Goal: Task Accomplishment & Management: Complete application form

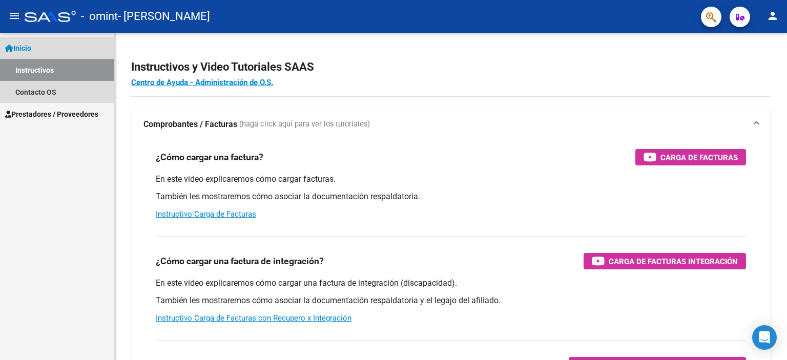
click at [29, 72] on link "Instructivos" at bounding box center [57, 70] width 114 height 22
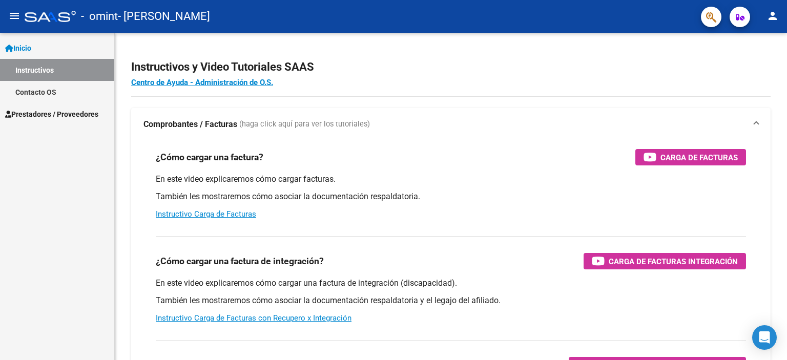
click at [44, 115] on span "Prestadores / Proveedores" at bounding box center [51, 114] width 93 height 11
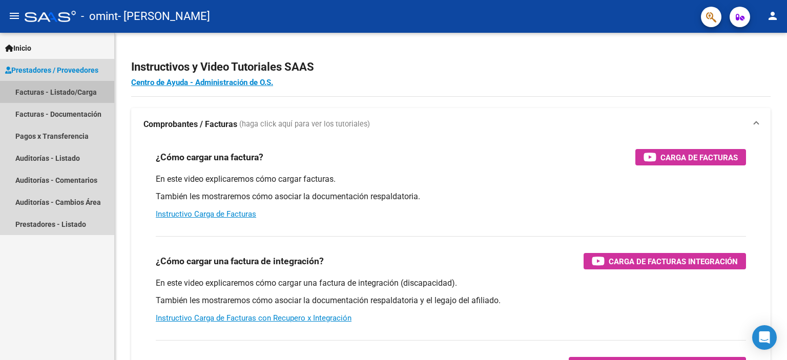
click at [80, 92] on link "Facturas - Listado/Carga" at bounding box center [57, 92] width 114 height 22
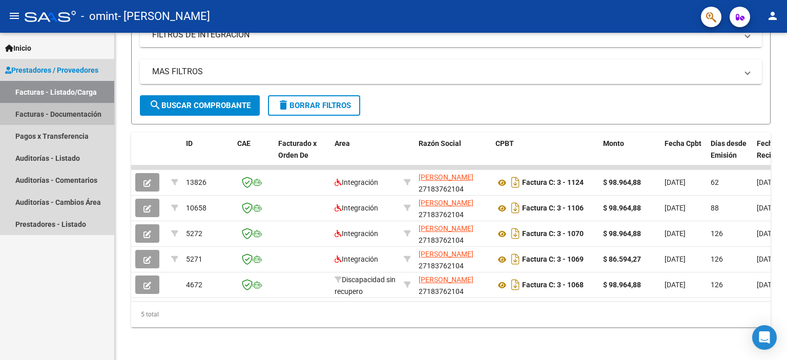
click at [74, 108] on link "Facturas - Documentación" at bounding box center [57, 114] width 114 height 22
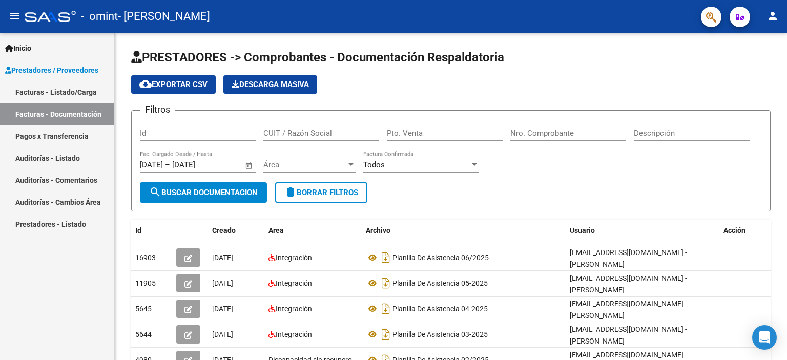
click at [68, 93] on link "Facturas - Listado/Carga" at bounding box center [57, 92] width 114 height 22
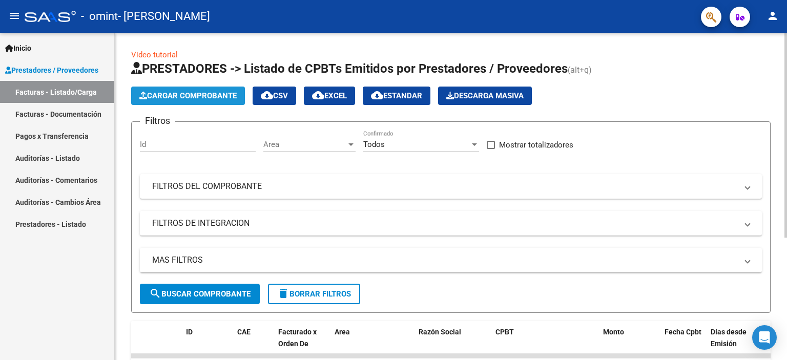
click at [201, 97] on span "Cargar Comprobante" at bounding box center [187, 95] width 97 height 9
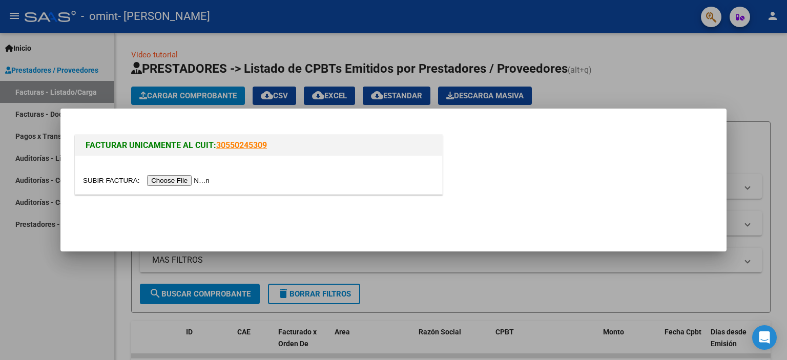
click at [171, 180] on input "file" at bounding box center [148, 180] width 130 height 11
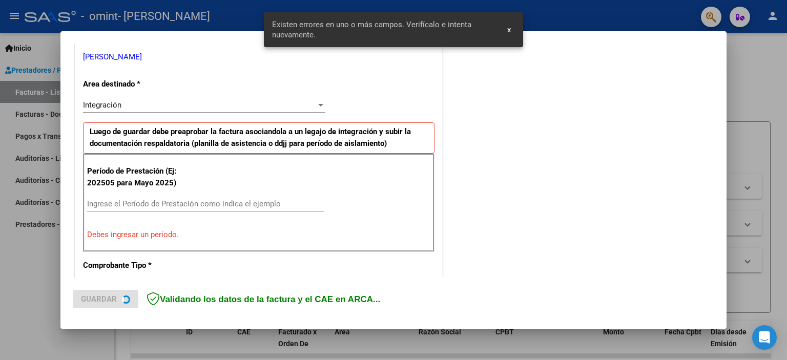
scroll to position [219, 0]
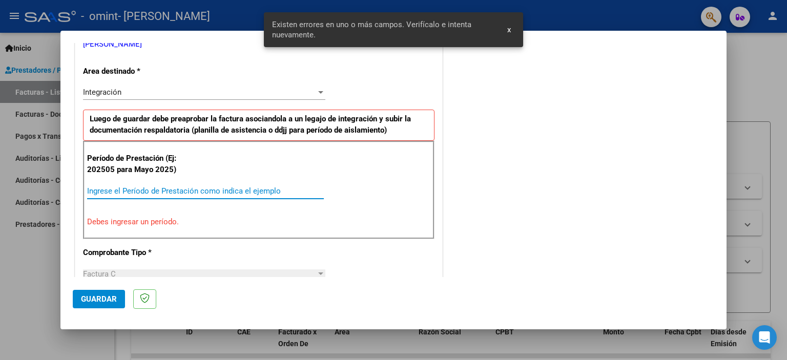
click at [105, 190] on input "Ingrese el Período de Prestación como indica el ejemplo" at bounding box center [205, 190] width 237 height 9
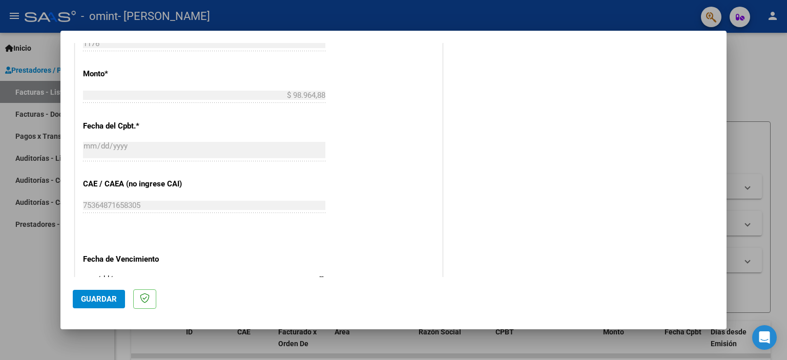
scroll to position [578, 0]
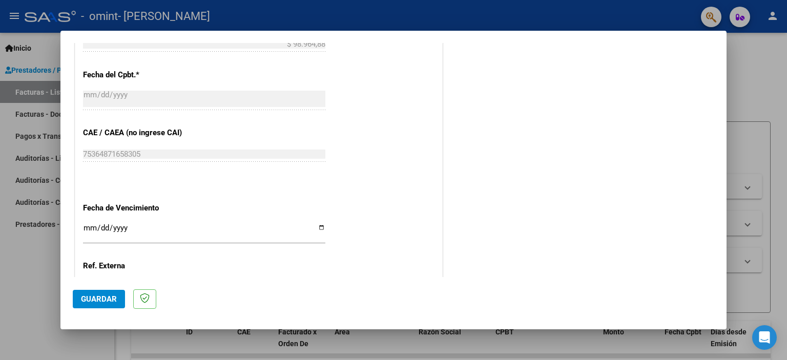
type input "202508"
click at [84, 226] on input "Ingresar la fecha" at bounding box center [204, 232] width 242 height 16
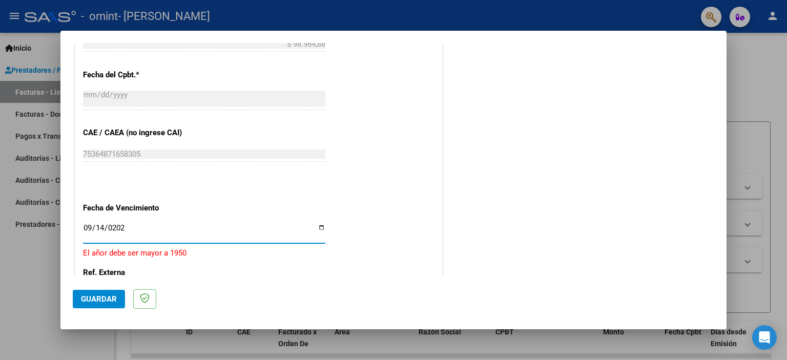
type input "[DATE]"
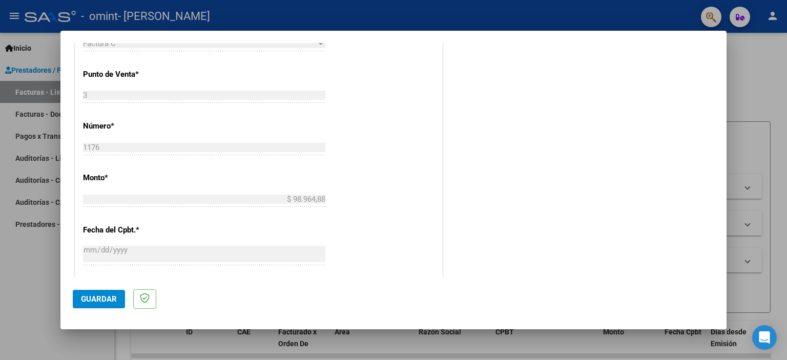
scroll to position [410, 0]
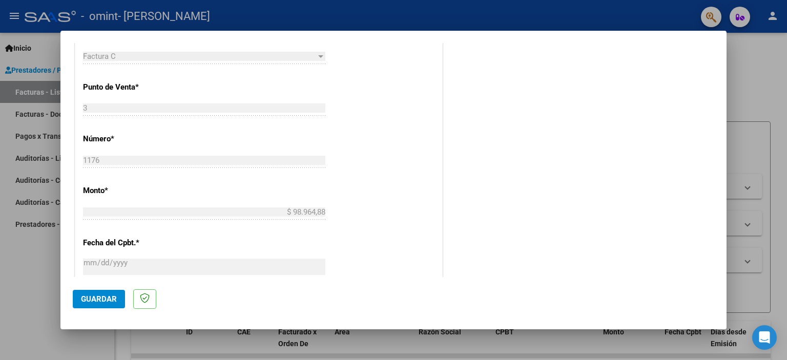
click at [112, 300] on span "Guardar" at bounding box center [99, 298] width 36 height 9
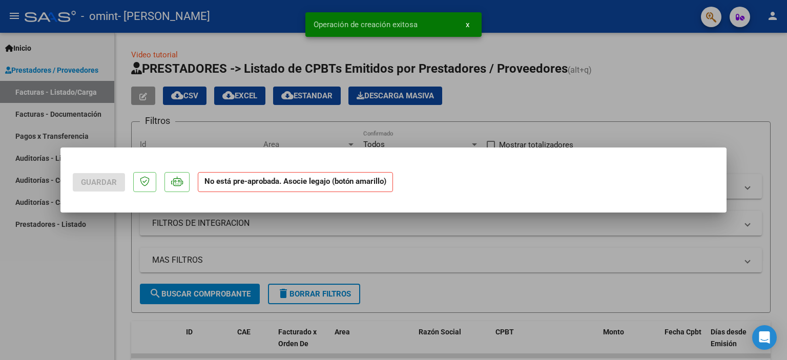
scroll to position [0, 0]
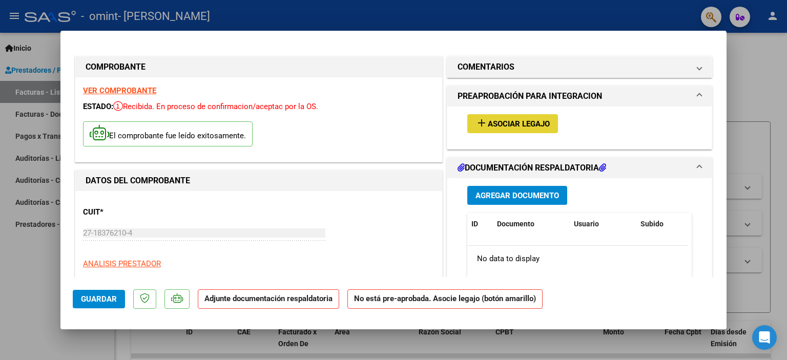
click at [508, 124] on span "Asociar Legajo" at bounding box center [518, 123] width 62 height 9
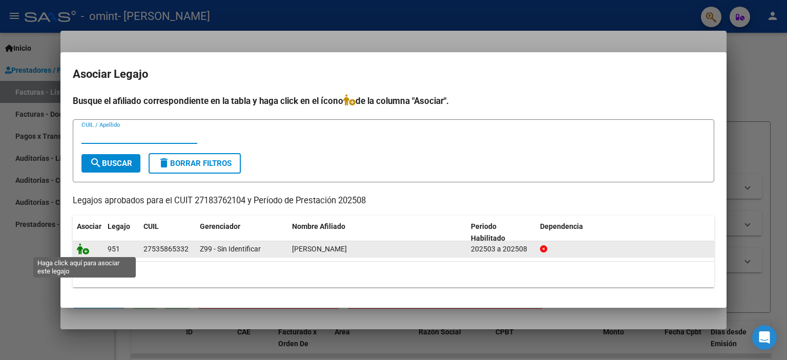
click at [87, 249] on icon at bounding box center [83, 248] width 12 height 11
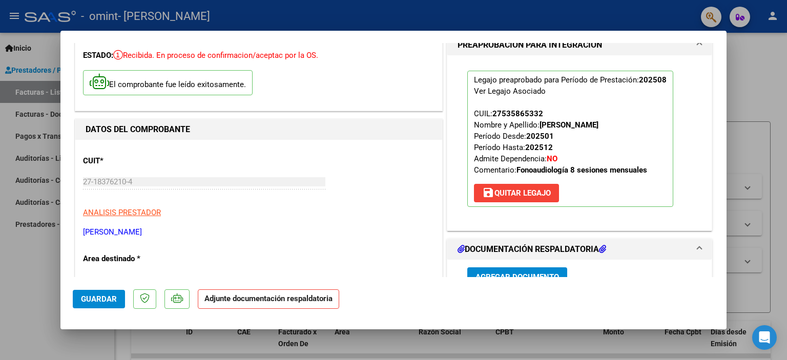
scroll to position [102, 0]
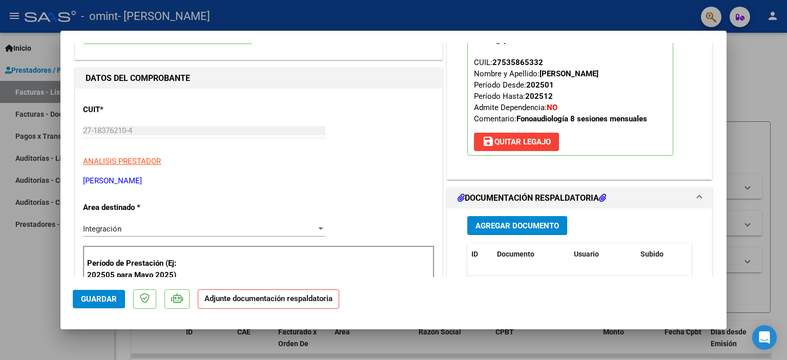
click at [522, 227] on span "Agregar Documento" at bounding box center [516, 225] width 83 height 9
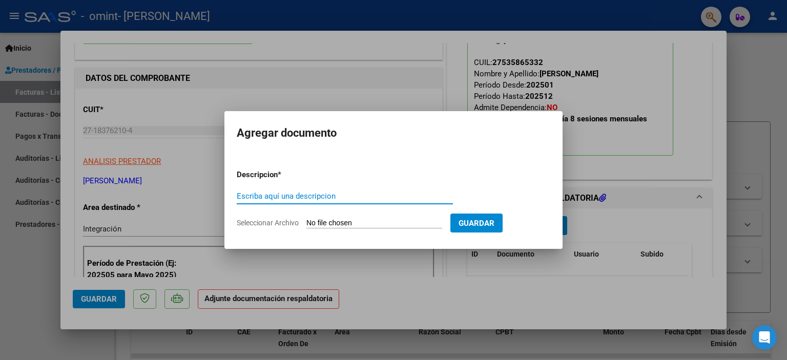
click at [287, 198] on input "Escriba aquí una descripcion" at bounding box center [345, 196] width 216 height 9
type input "PLANILLA DE ASISTENCIA 08/2025"
drag, startPoint x: 306, startPoint y: 219, endPoint x: 291, endPoint y: 222, distance: 15.2
click at [302, 221] on app-file-uploader "Seleccionar Archivo" at bounding box center [344, 222] width 214 height 9
click at [273, 223] on span "Seleccionar Archivo" at bounding box center [268, 223] width 62 height 8
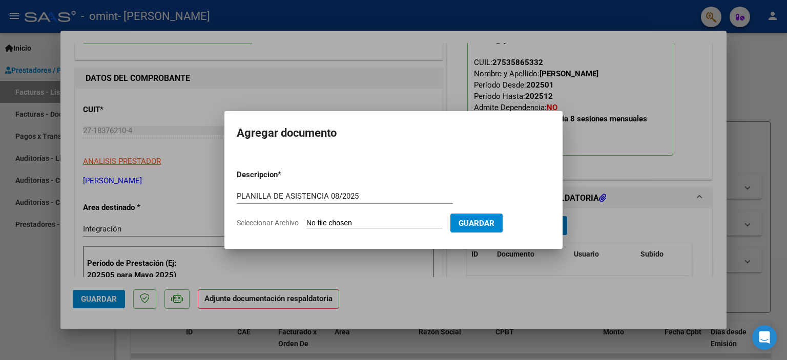
click at [306, 223] on input "Seleccionar Archivo" at bounding box center [374, 224] width 136 height 10
click at [289, 221] on span "Seleccionar Archivo" at bounding box center [268, 223] width 62 height 8
click at [306, 221] on input "Seleccionar Archivo" at bounding box center [374, 224] width 136 height 10
type input "C:\fakepath\PASIST. CGONALEZ [PERSON_NAME] 08-2025.pdf"
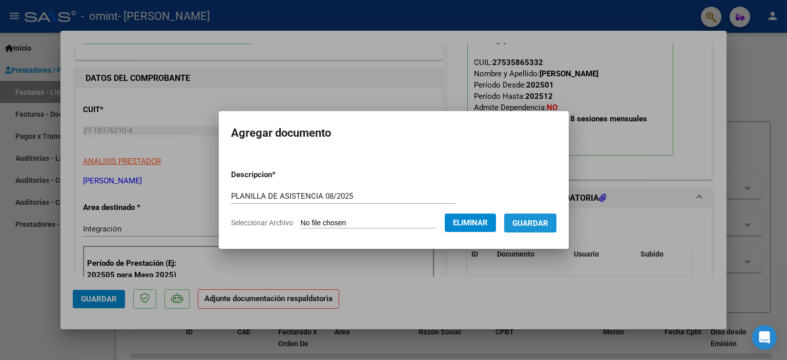
click at [535, 222] on span "Guardar" at bounding box center [530, 223] width 36 height 9
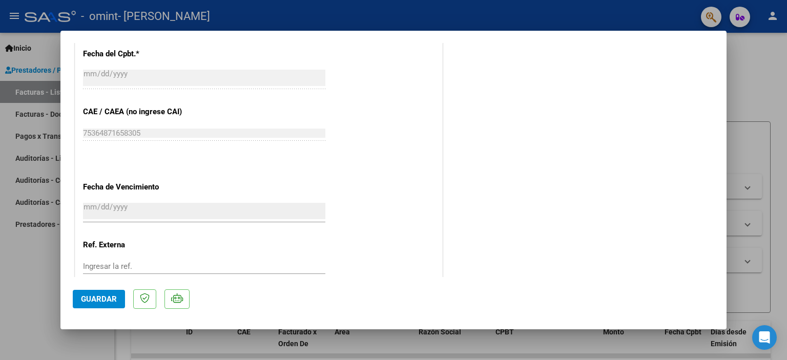
scroll to position [614, 0]
click at [92, 296] on span "Guardar" at bounding box center [99, 298] width 36 height 9
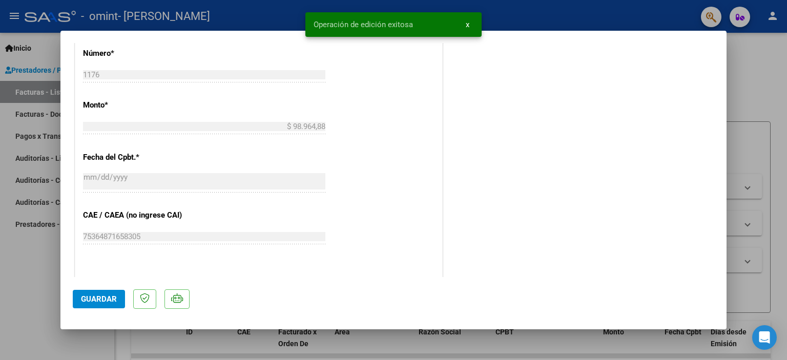
scroll to position [358, 0]
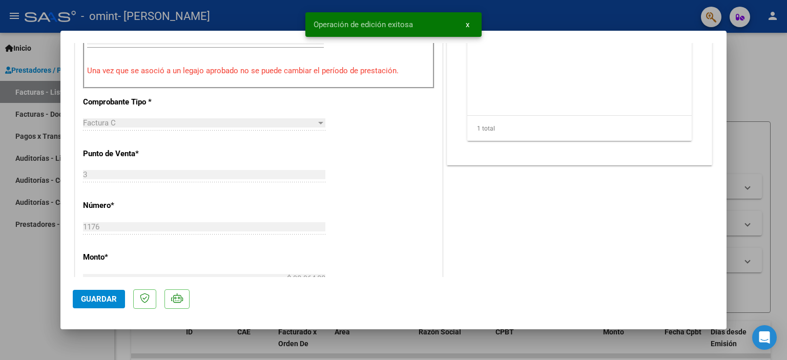
click at [465, 23] on span "x" at bounding box center [467, 24] width 4 height 9
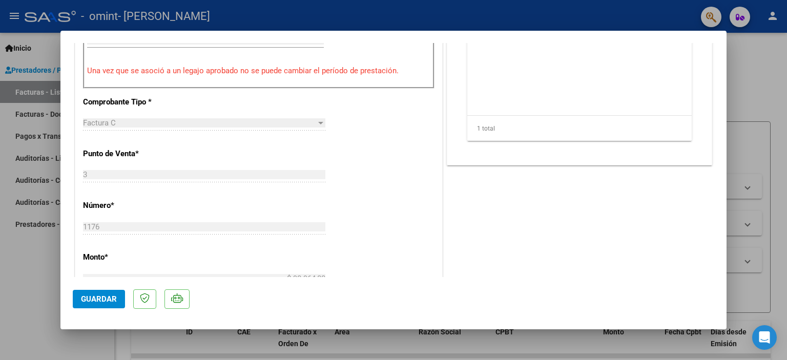
click at [36, 112] on div at bounding box center [393, 180] width 787 height 360
type input "$ 0,00"
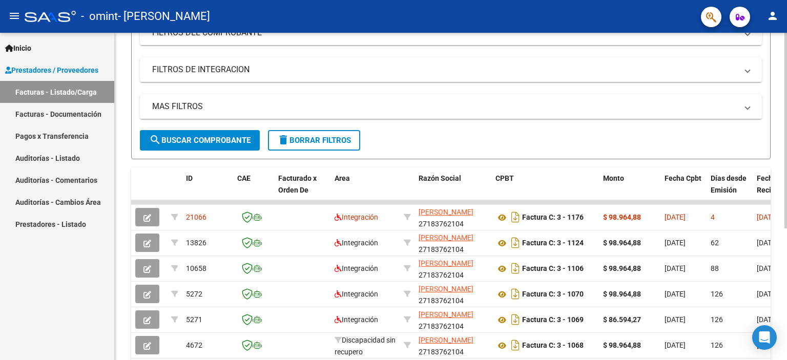
scroll to position [0, 0]
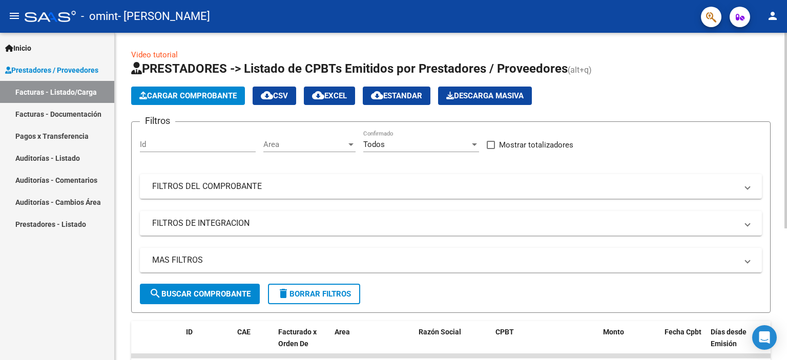
click at [187, 92] on span "Cargar Comprobante" at bounding box center [187, 95] width 97 height 9
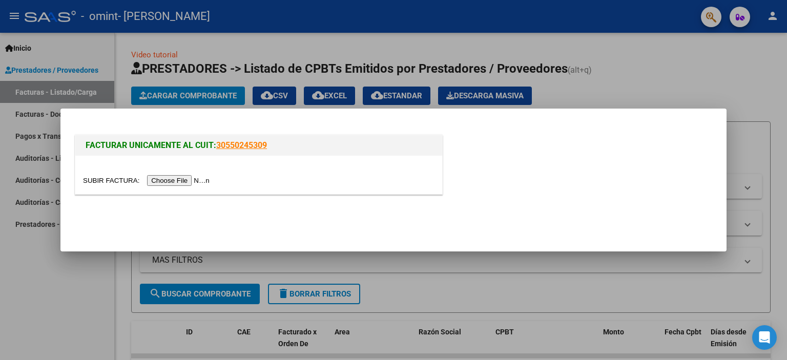
click at [167, 179] on input "file" at bounding box center [148, 180] width 130 height 11
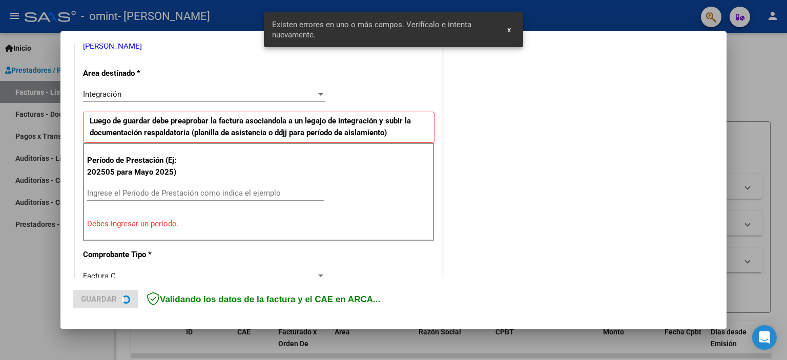
scroll to position [219, 0]
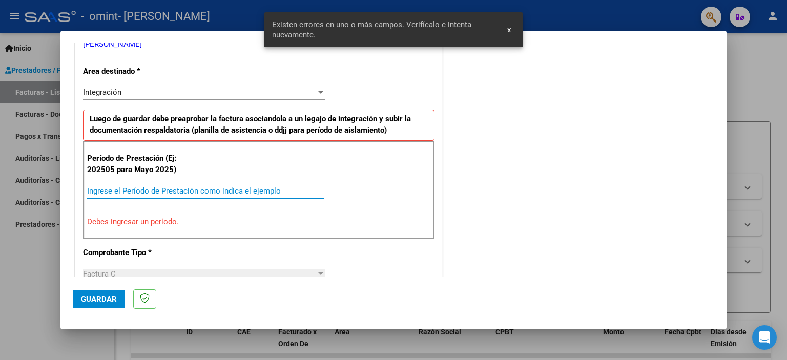
click at [133, 188] on input "Ingrese el Período de Prestación como indica el ejemplo" at bounding box center [205, 190] width 237 height 9
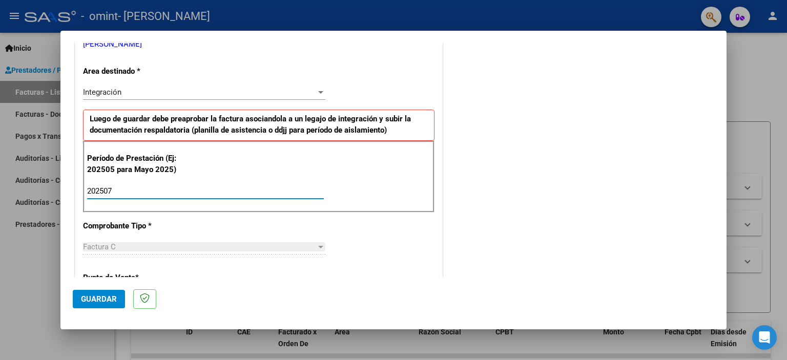
type input "202507"
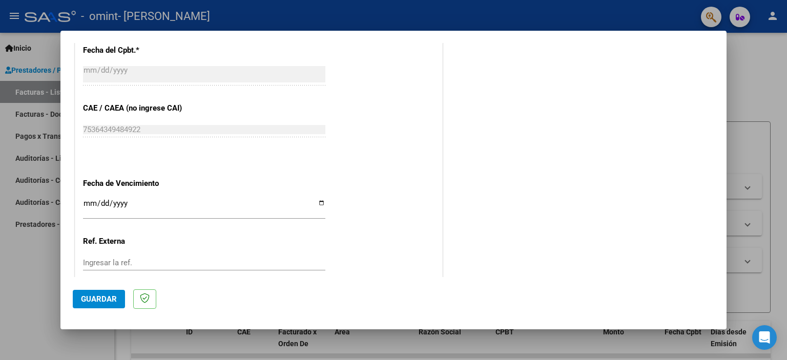
scroll to position [629, 0]
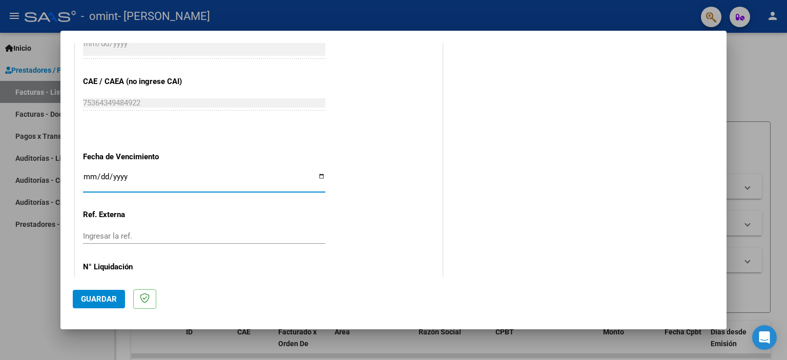
click at [84, 176] on input "Ingresar la fecha" at bounding box center [204, 181] width 242 height 16
click at [89, 177] on input "Ingresar la fecha" at bounding box center [204, 181] width 242 height 16
type input "[DATE]"
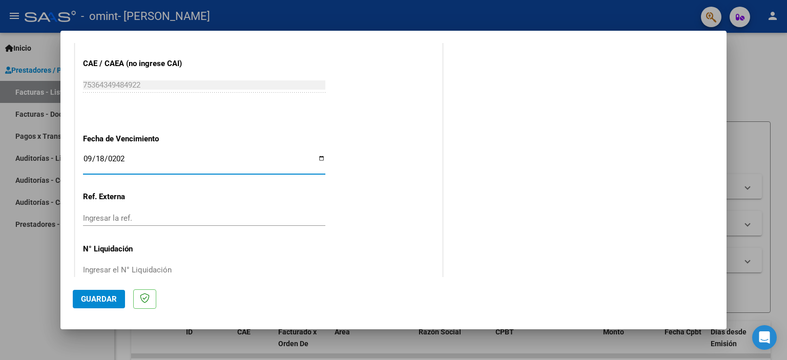
scroll to position [666, 0]
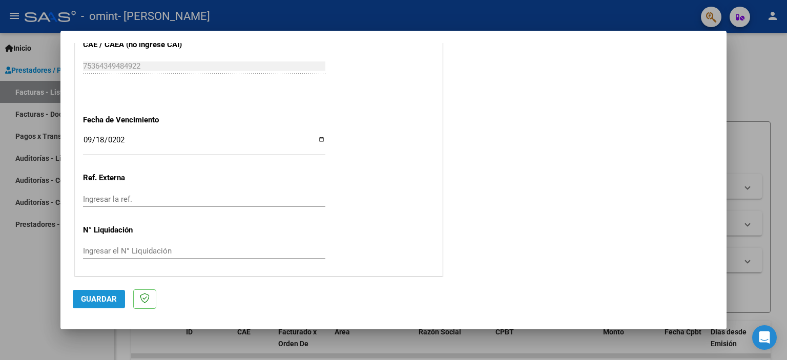
click at [107, 300] on span "Guardar" at bounding box center [99, 298] width 36 height 9
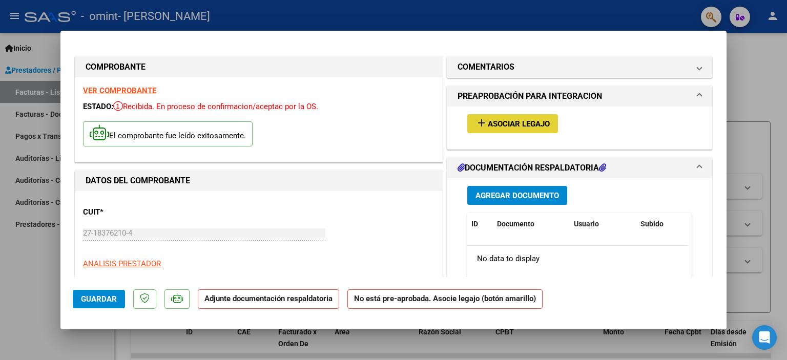
click at [509, 123] on span "Asociar Legajo" at bounding box center [518, 123] width 62 height 9
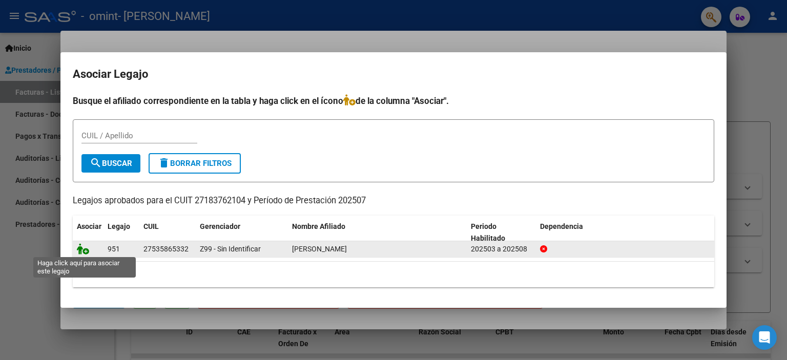
click at [82, 250] on icon at bounding box center [83, 248] width 12 height 11
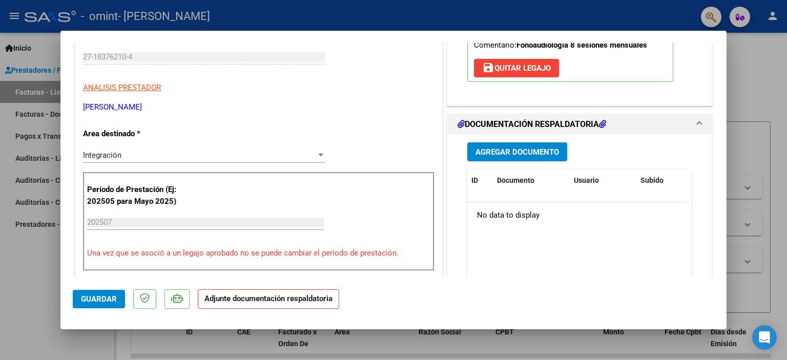
scroll to position [205, 0]
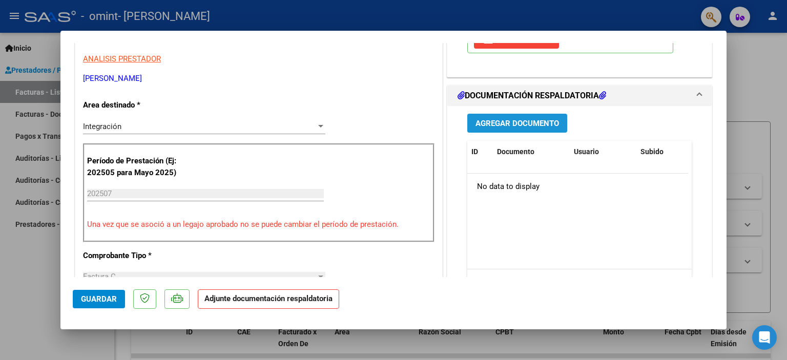
click at [516, 125] on span "Agregar Documento" at bounding box center [516, 123] width 83 height 9
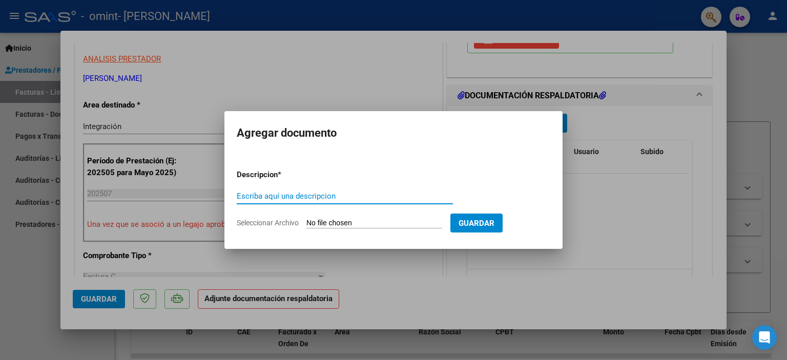
click at [281, 194] on input "Escriba aquí una descripcion" at bounding box center [345, 196] width 216 height 9
type input "PLANILLA DE ASISTENCIA 07/2025"
click at [293, 223] on span "Seleccionar Archivo" at bounding box center [268, 223] width 62 height 8
click at [306, 223] on input "Seleccionar Archivo" at bounding box center [374, 224] width 136 height 10
type input "C:\fakepath\PASIST. CGONZALEZ [PERSON_NAME] 07-2025.pdf"
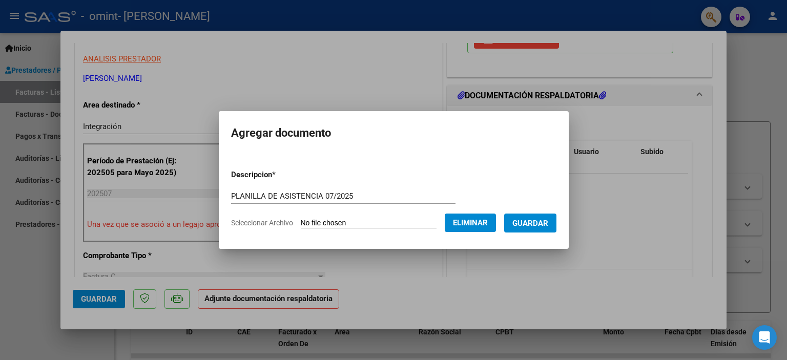
click at [541, 223] on span "Guardar" at bounding box center [530, 223] width 36 height 9
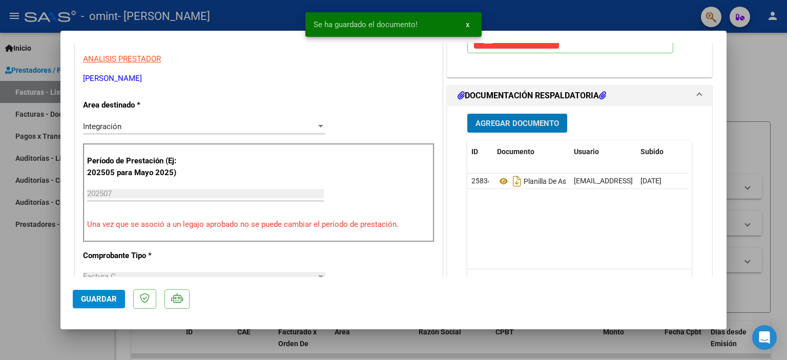
click at [98, 298] on span "Guardar" at bounding box center [99, 298] width 36 height 9
click at [465, 24] on span "x" at bounding box center [467, 24] width 4 height 9
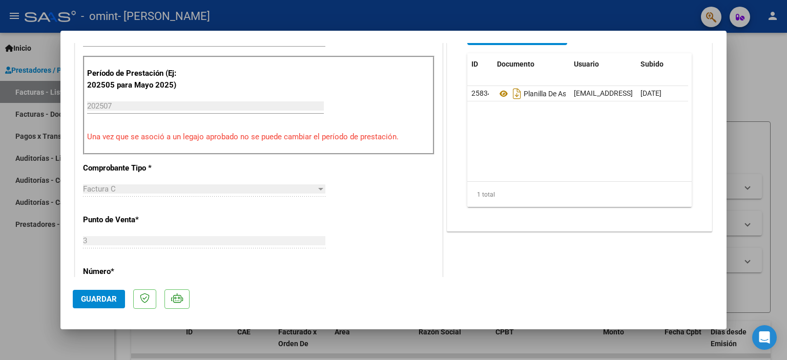
scroll to position [410, 0]
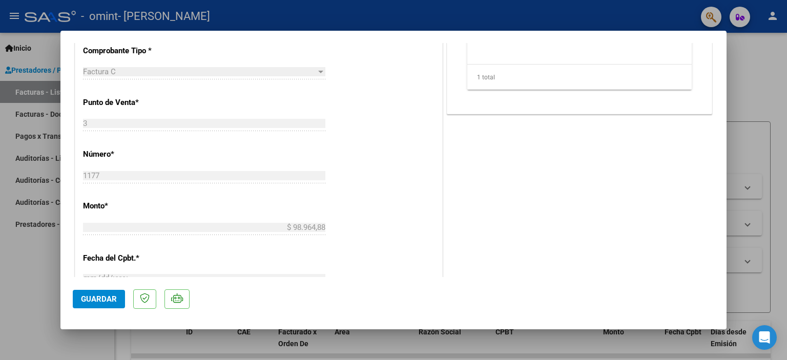
click at [108, 295] on span "Guardar" at bounding box center [99, 298] width 36 height 9
click at [89, 298] on span "Guardar" at bounding box center [99, 298] width 36 height 9
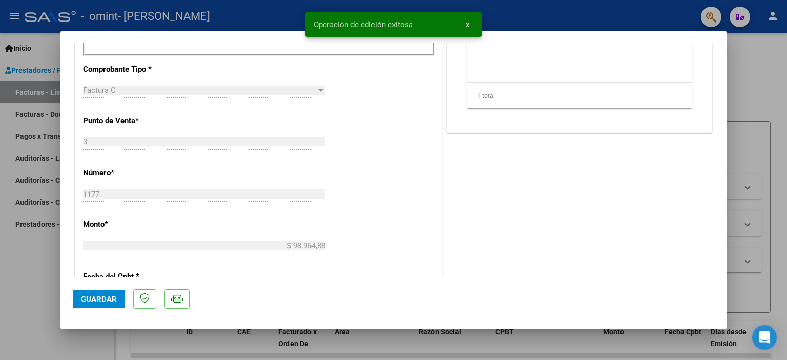
scroll to position [154, 0]
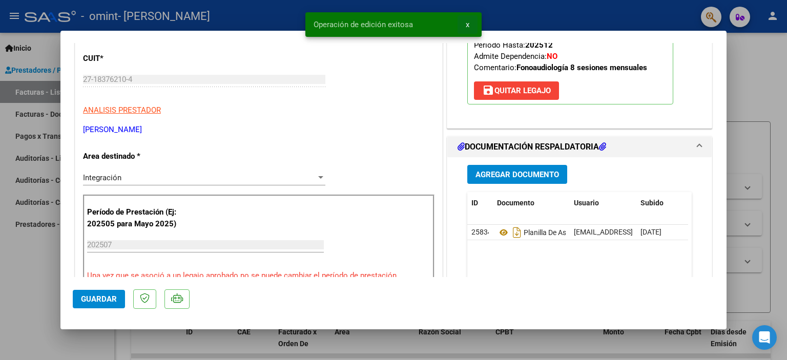
click at [463, 23] on button "x" at bounding box center [467, 24] width 20 height 18
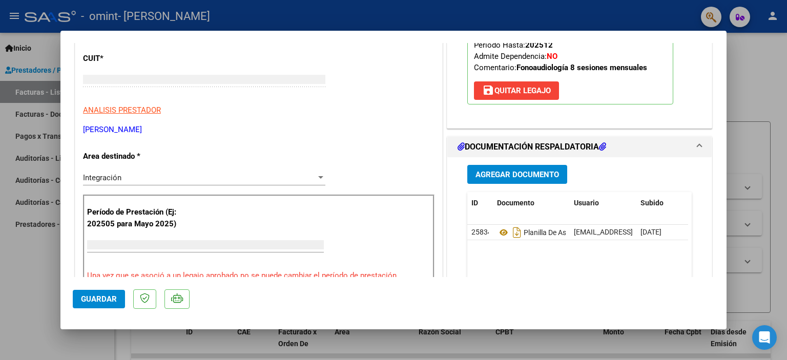
scroll to position [0, 0]
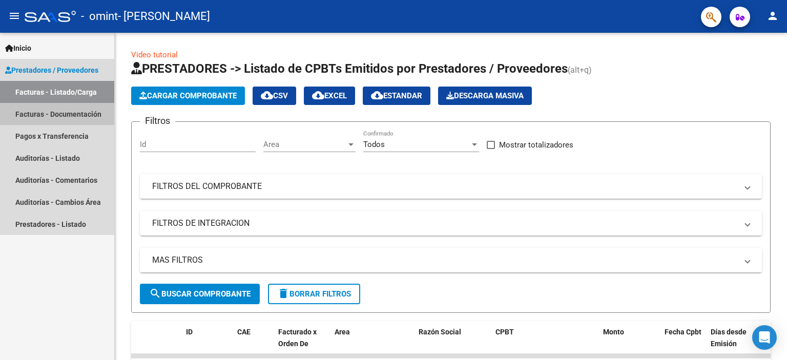
click at [76, 116] on link "Facturas - Documentación" at bounding box center [57, 114] width 114 height 22
